Goal: Task Accomplishment & Management: Use online tool/utility

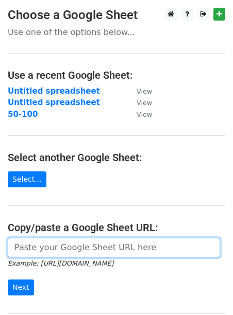
click at [70, 247] on input "url" at bounding box center [114, 248] width 212 height 20
paste input "https://docs.google.com/spreadsheets/d/1K2yanTTHtR0oe6lZBLbIWwhSKAMHn5sLwti2Wer…"
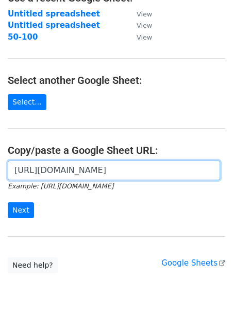
scroll to position [118, 0]
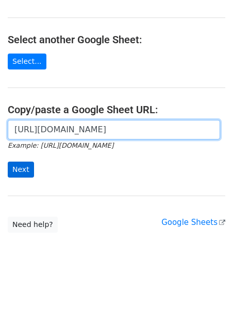
type input "https://docs.google.com/spreadsheets/d/1K2yanTTHtR0oe6lZBLbIWwhSKAMHn5sLwti2Wer…"
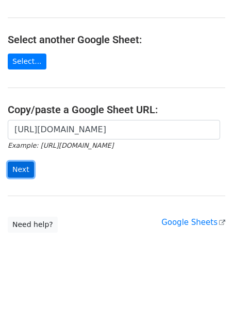
click at [20, 165] on input "Next" at bounding box center [21, 170] width 26 height 16
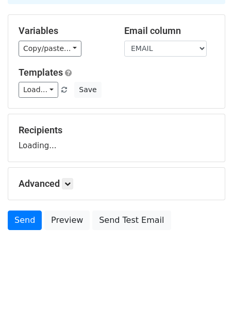
scroll to position [84, 0]
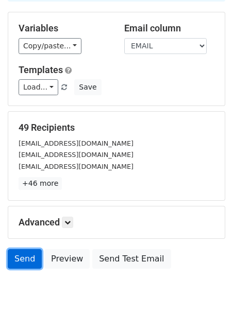
click at [29, 253] on link "Send" at bounding box center [25, 259] width 34 height 20
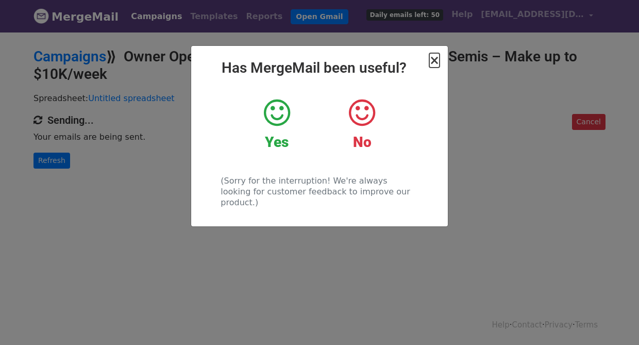
click at [437, 56] on span "×" at bounding box center [434, 60] width 10 height 14
